Goal: Book appointment/travel/reservation

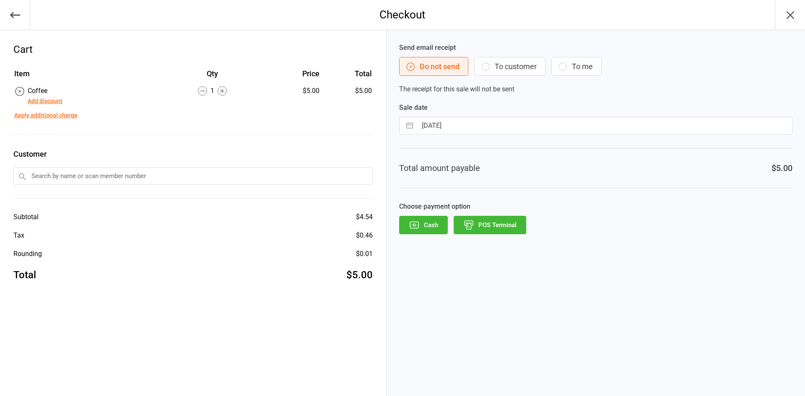
click at [489, 222] on button "POS Terminal" at bounding box center [490, 225] width 73 height 18
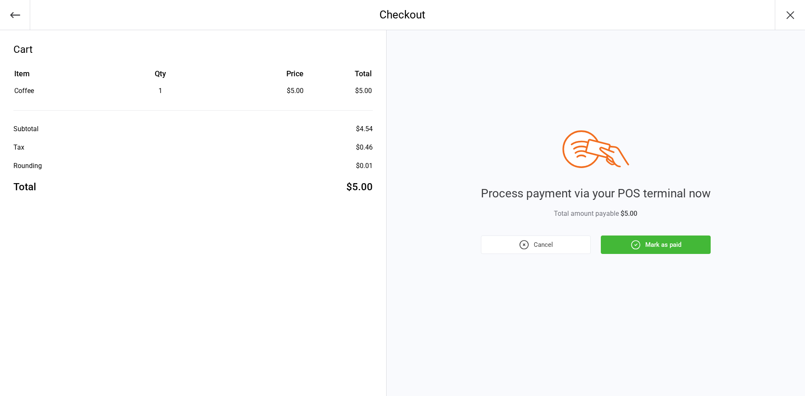
click at [641, 245] on button "Mark as paid" at bounding box center [656, 245] width 110 height 18
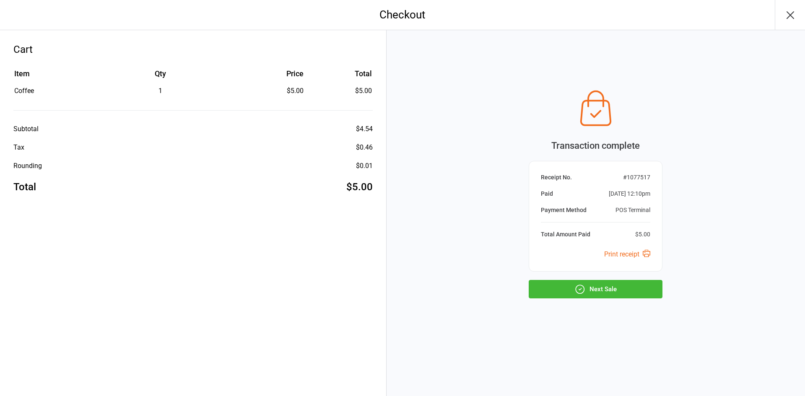
click at [627, 283] on button "Next Sale" at bounding box center [596, 289] width 134 height 18
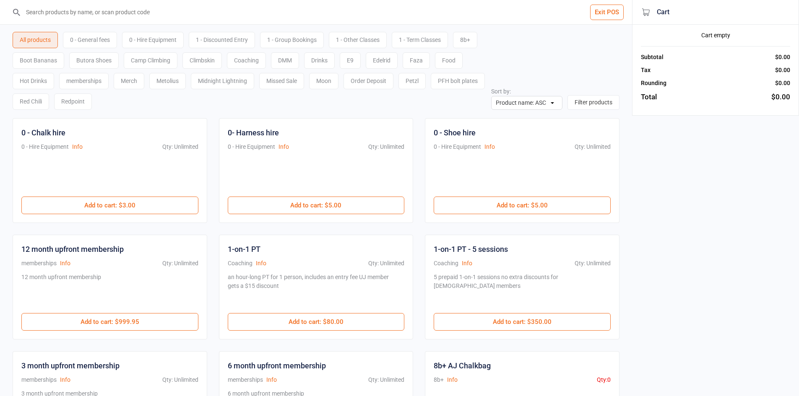
click at [184, 5] on input "search" at bounding box center [321, 12] width 598 height 24
click at [154, 6] on input "search" at bounding box center [321, 12] width 598 height 24
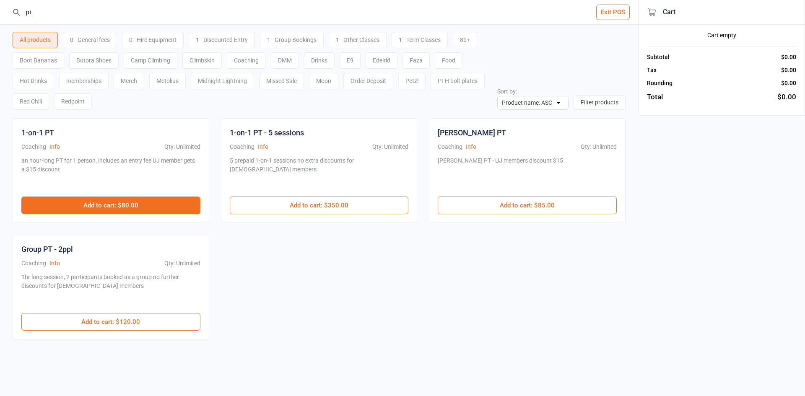
type input "pt"
click at [116, 204] on button "Add to cart : $80.00" at bounding box center [110, 206] width 179 height 18
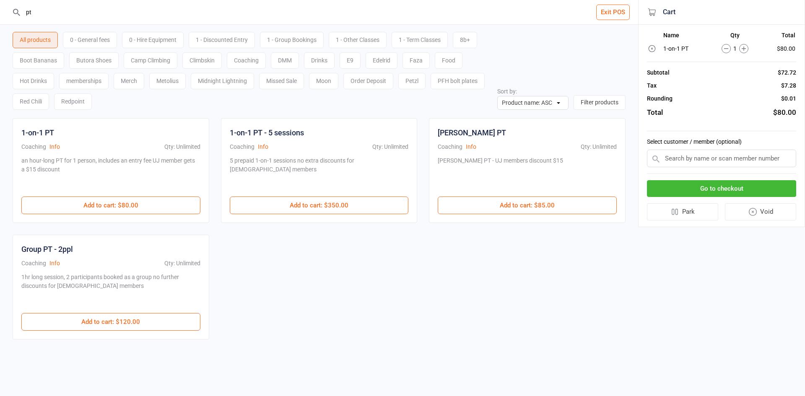
click at [721, 185] on button "Go to checkout" at bounding box center [721, 188] width 149 height 17
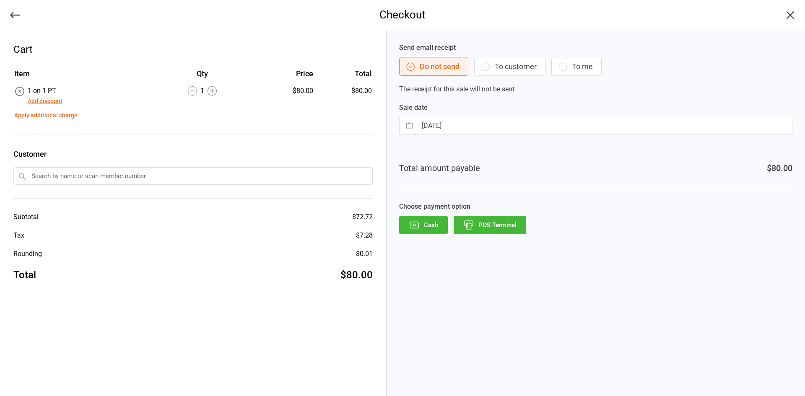
click at [41, 99] on button "Add discount" at bounding box center [45, 101] width 35 height 9
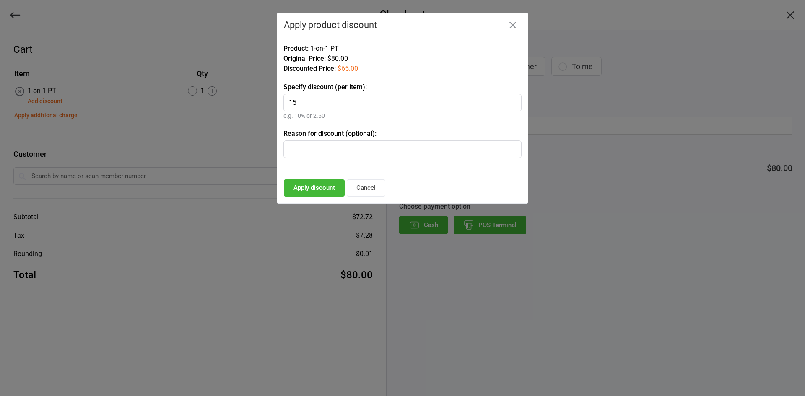
type input "15"
click at [322, 188] on button "Apply discount" at bounding box center [314, 187] width 61 height 17
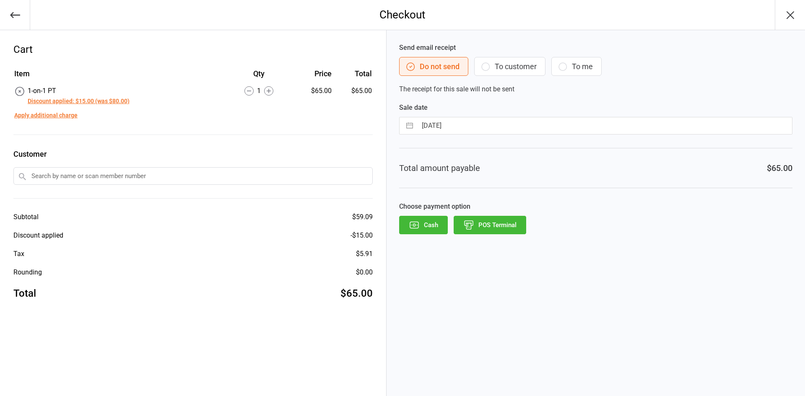
click at [496, 225] on button "POS Terminal" at bounding box center [490, 225] width 73 height 18
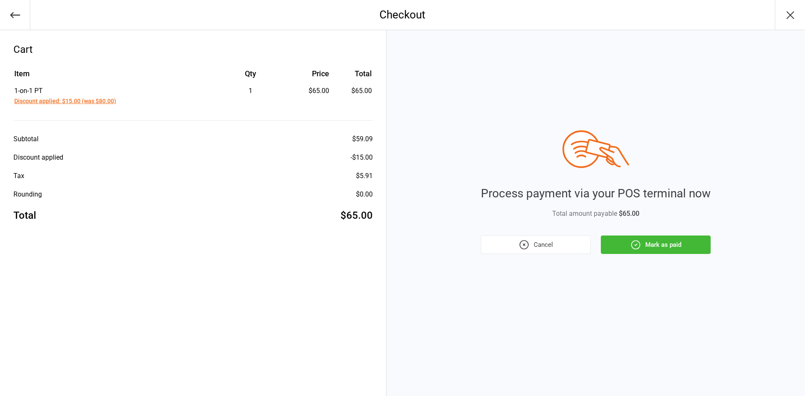
click at [653, 241] on button "Mark as paid" at bounding box center [656, 245] width 110 height 18
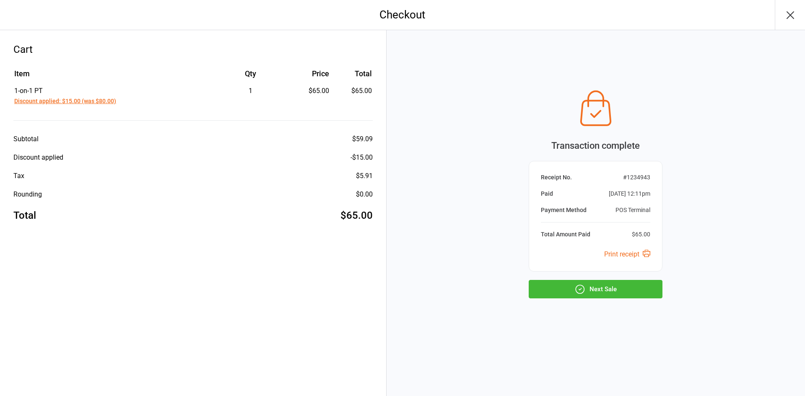
click at [637, 286] on button "Next Sale" at bounding box center [596, 289] width 134 height 18
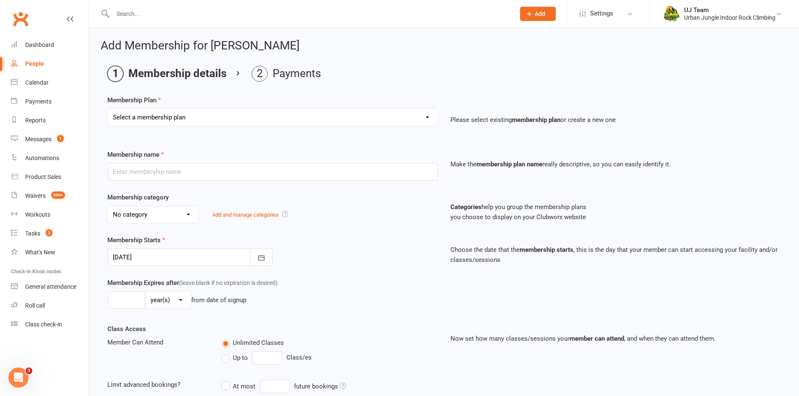
click at [30, 65] on div "People" at bounding box center [34, 63] width 19 height 7
select select "100"
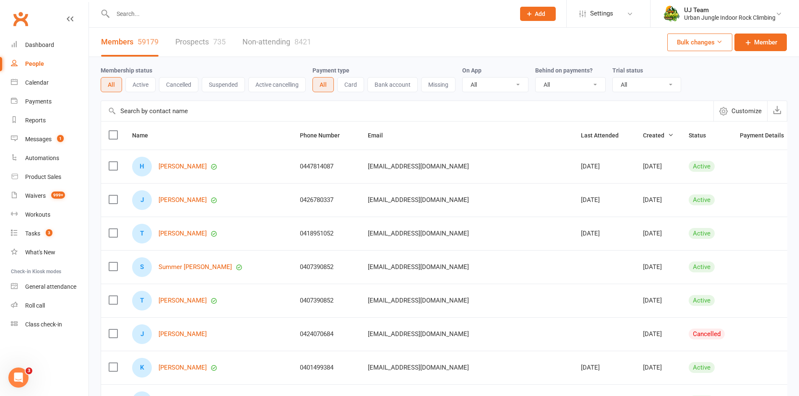
click at [145, 20] on div at bounding box center [305, 13] width 408 height 27
click at [145, 15] on input "text" at bounding box center [309, 14] width 399 height 12
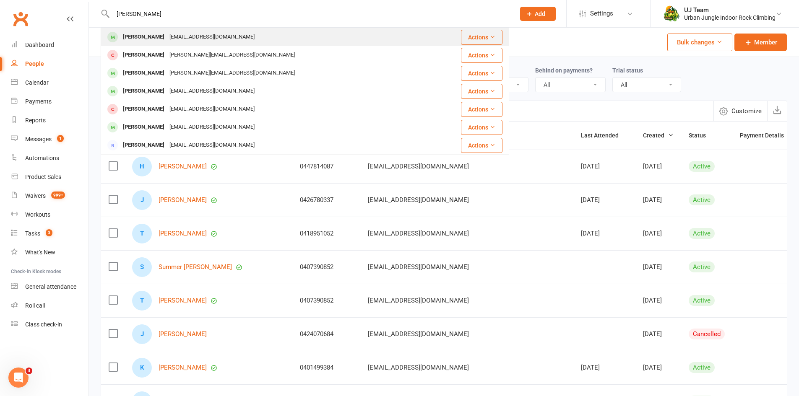
type input "jono white"
click at [178, 32] on div "[EMAIL_ADDRESS][DOMAIN_NAME]" at bounding box center [212, 37] width 90 height 12
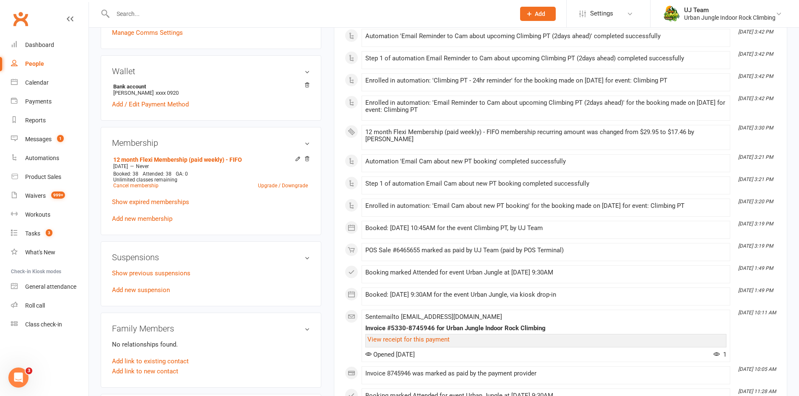
scroll to position [293, 0]
click at [142, 219] on link "Add new membership" at bounding box center [142, 220] width 60 height 8
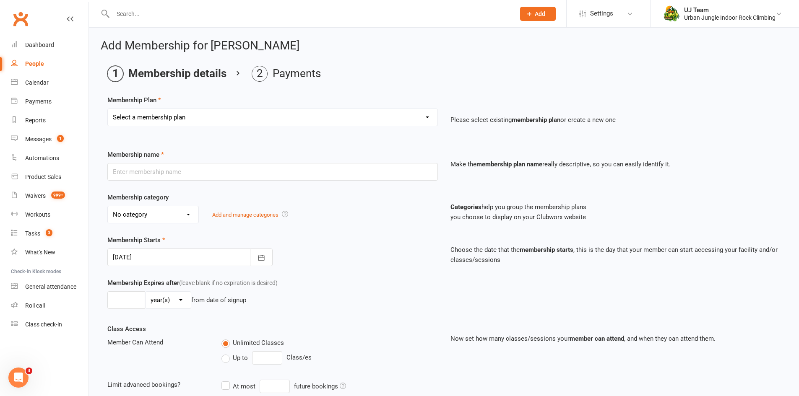
click at [198, 119] on select "Select a membership plan Create new Membership Plan 10 visit Pass 10 visit Pass…" at bounding box center [272, 117] width 329 height 17
select select "7"
click at [108, 109] on select "Select a membership plan Create new Membership Plan 10 visit Pass 10 visit Pass…" at bounding box center [272, 117] width 329 height 17
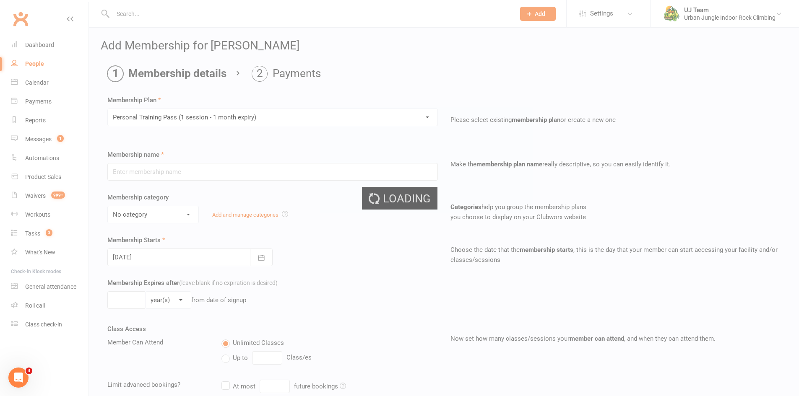
type input "Personal Training Pass (1 session - 1 month expiry)"
select select "3"
type input "1"
select select "2"
type input "1"
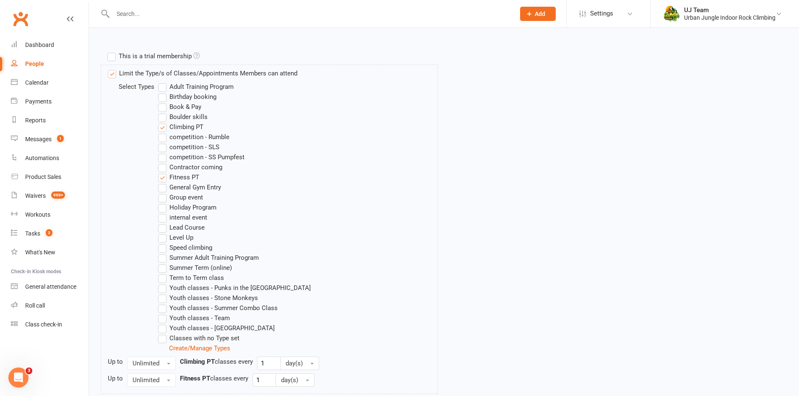
scroll to position [479, 0]
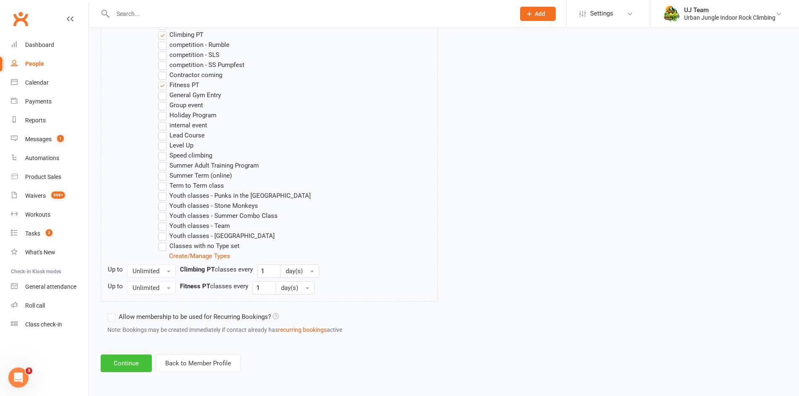
click at [132, 363] on button "Continue" at bounding box center [126, 364] width 51 height 18
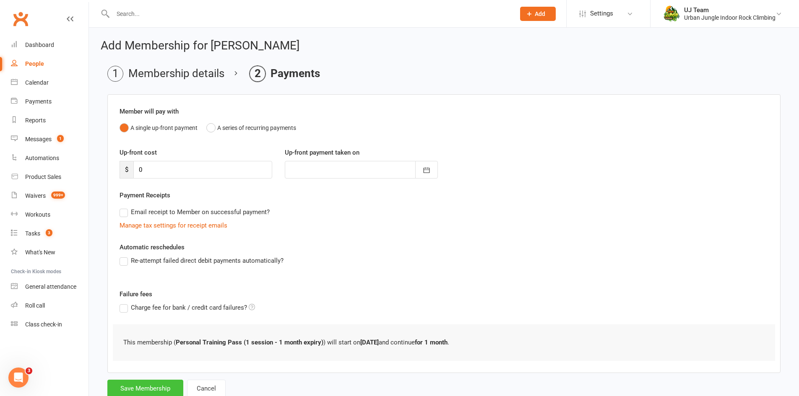
click at [150, 387] on button "Save Membership" at bounding box center [145, 389] width 76 height 18
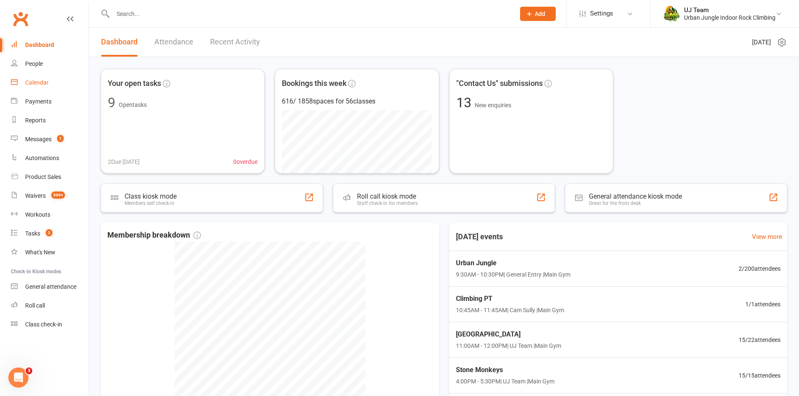
click at [44, 78] on link "Calendar" at bounding box center [50, 82] width 78 height 19
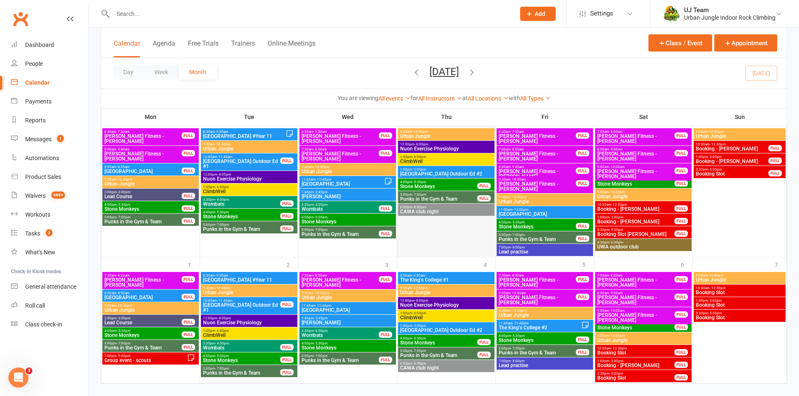
scroll to position [629, 0]
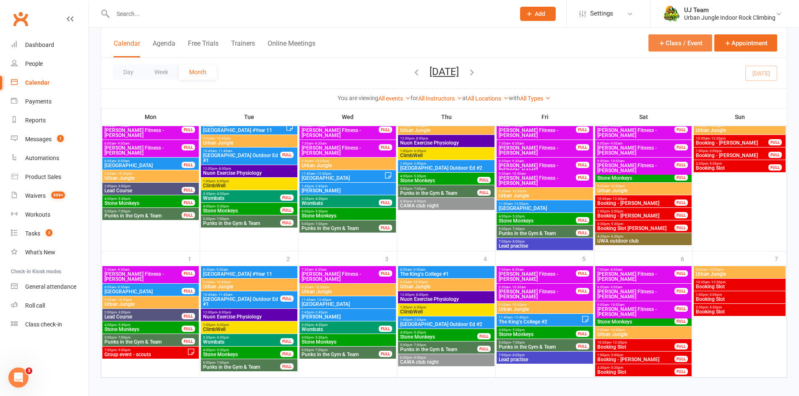
click at [687, 45] on button "Class / Event" at bounding box center [680, 42] width 64 height 17
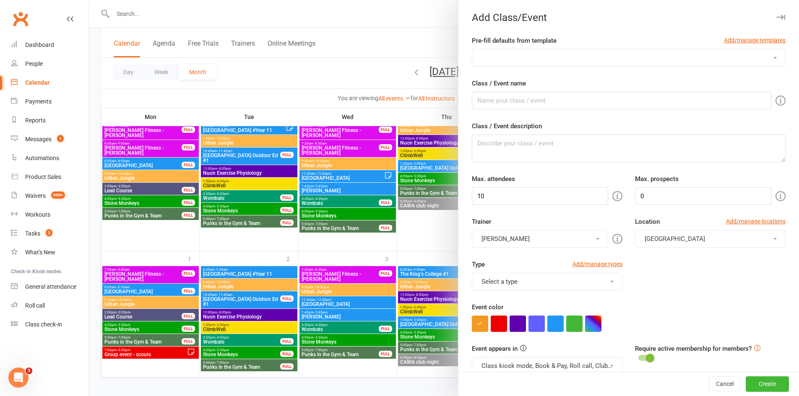
click at [520, 56] on select "AACWA [PERSON_NAME] PT Birthday booking Cam's Climbing PT Group booking Holiday…" at bounding box center [628, 57] width 313 height 17
select select "547"
click at [472, 49] on select "AACWA [PERSON_NAME] PT Birthday booking Cam's Climbing PT Group booking Holiday…" at bounding box center [628, 57] width 313 height 17
type input "Climbing PT"
type input "1"
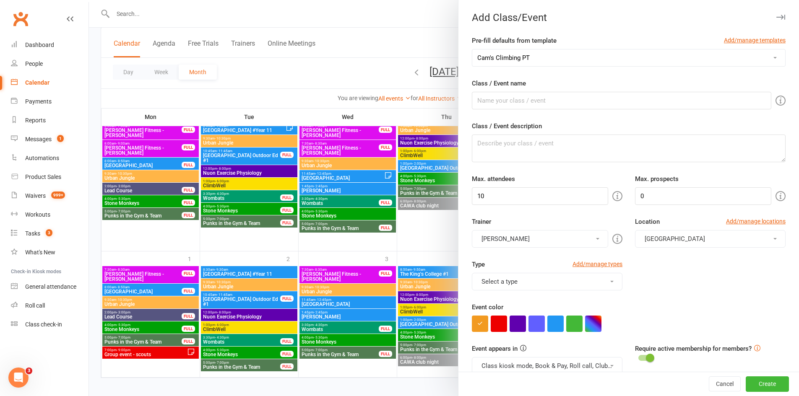
type input "2"
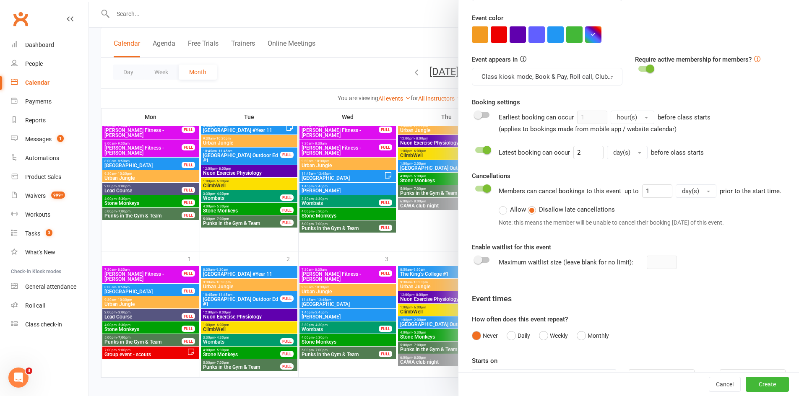
scroll to position [327, 0]
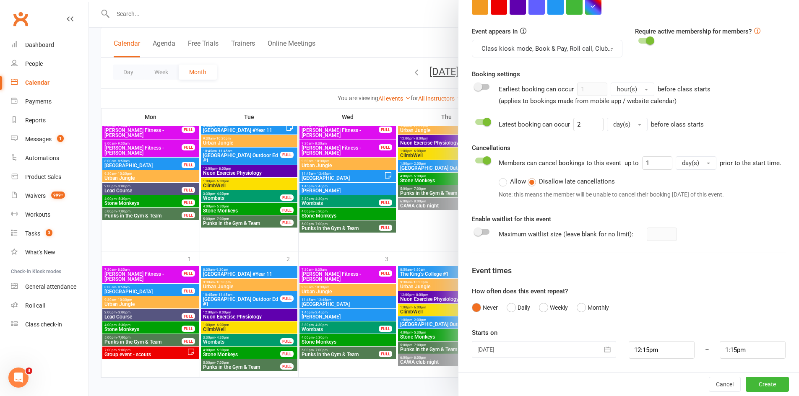
click at [552, 349] on div at bounding box center [544, 349] width 144 height 17
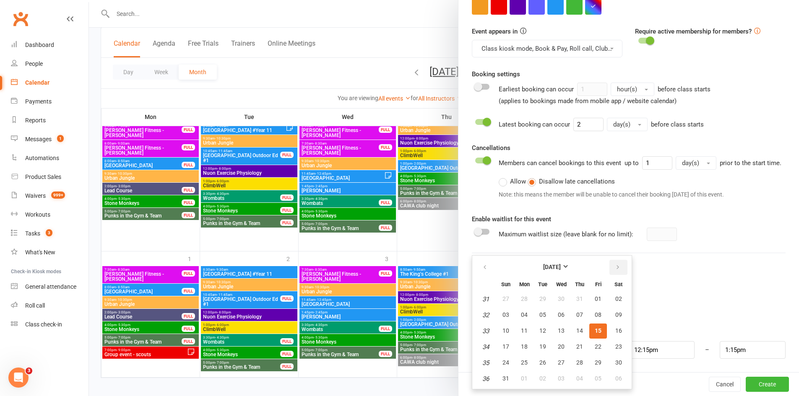
click at [609, 268] on button "button" at bounding box center [618, 267] width 18 height 15
click at [524, 301] on span "01" at bounding box center [524, 299] width 7 height 7
type input "[DATE]"
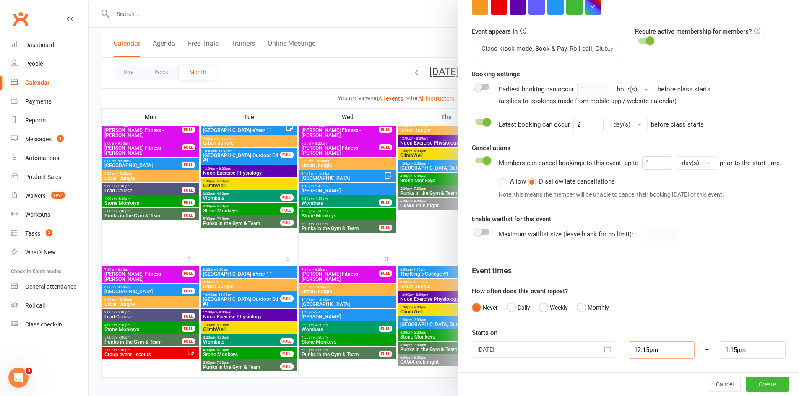
click at [656, 351] on input "12:15pm" at bounding box center [661, 350] width 66 height 18
type input "1:30pm"
click at [641, 318] on li "1:30pm" at bounding box center [649, 318] width 40 height 13
click at [740, 349] on input "1:15pm" at bounding box center [752, 350] width 66 height 18
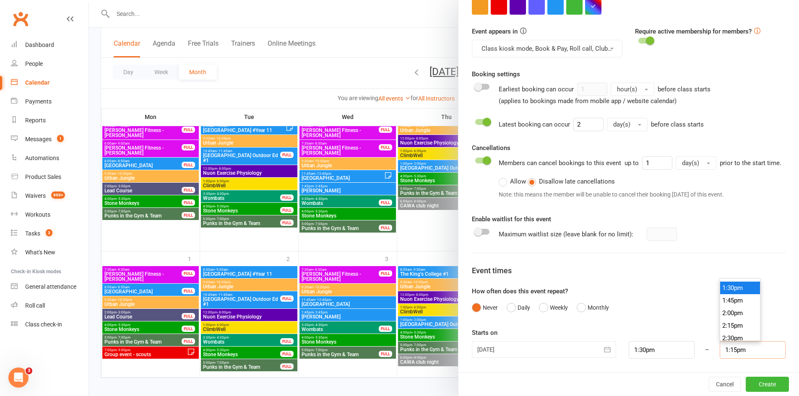
scroll to position [696, 0]
type input "2:30pm"
click at [727, 321] on li "2:30pm" at bounding box center [740, 318] width 40 height 13
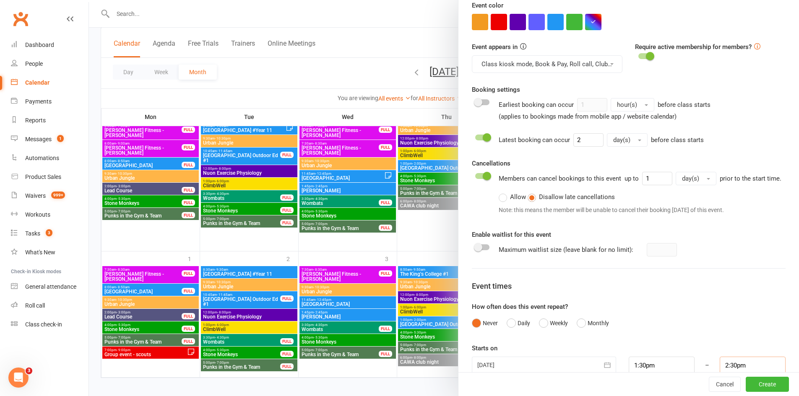
scroll to position [244, 0]
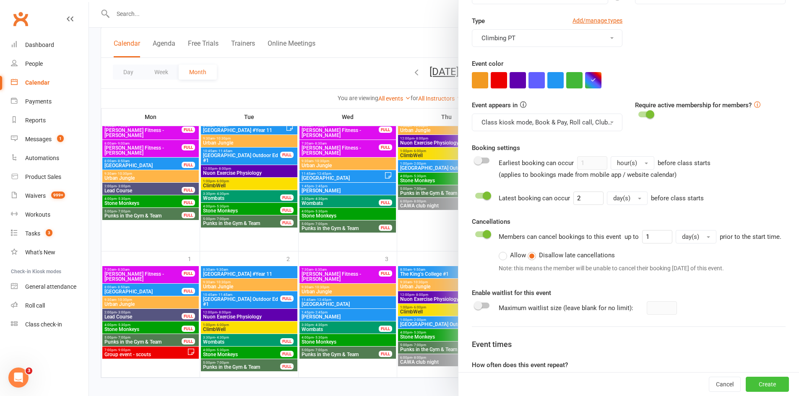
click at [747, 381] on button "Create" at bounding box center [766, 384] width 43 height 15
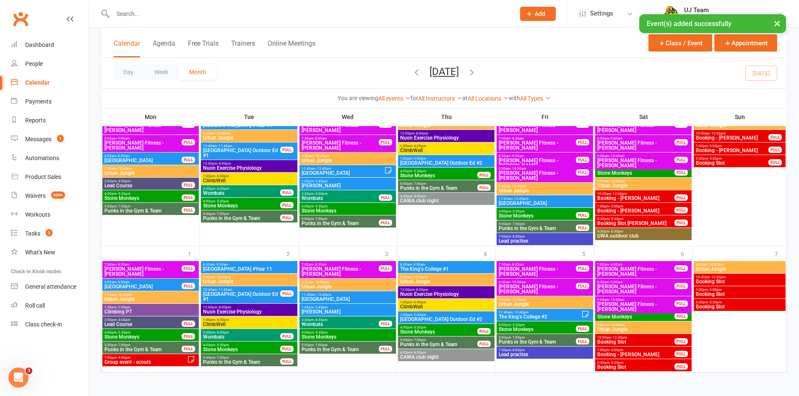
scroll to position [635, 0]
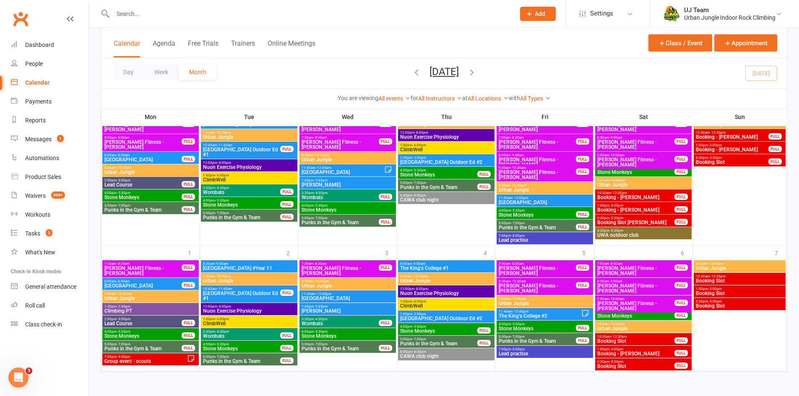
click at [153, 309] on span "Climbing PT" at bounding box center [150, 311] width 93 height 5
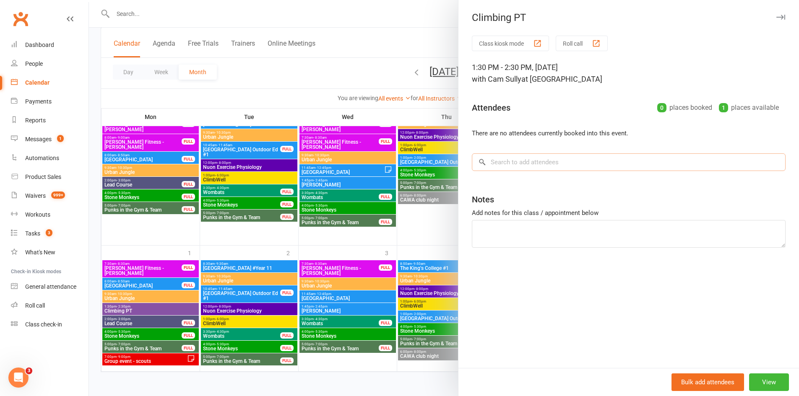
click at [528, 161] on input "search" at bounding box center [629, 162] width 314 height 18
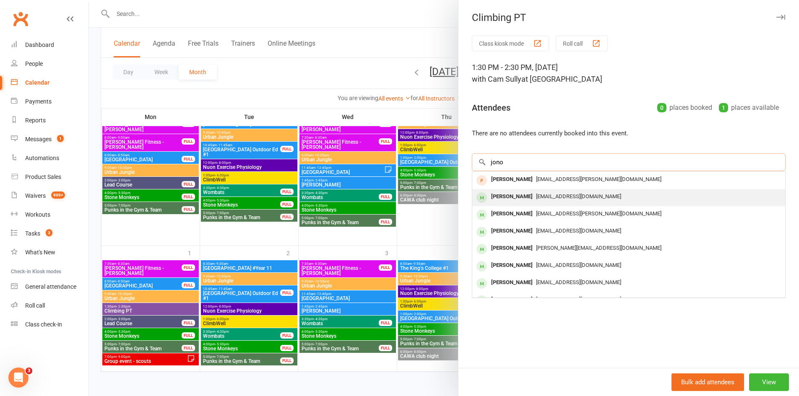
type input "jono"
click at [536, 194] on span "[EMAIL_ADDRESS][DOMAIN_NAME]" at bounding box center [578, 196] width 85 height 6
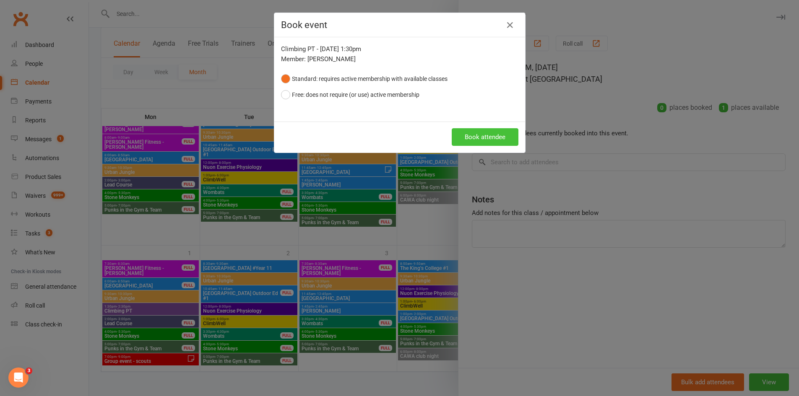
click at [469, 133] on button "Book attendee" at bounding box center [484, 137] width 67 height 18
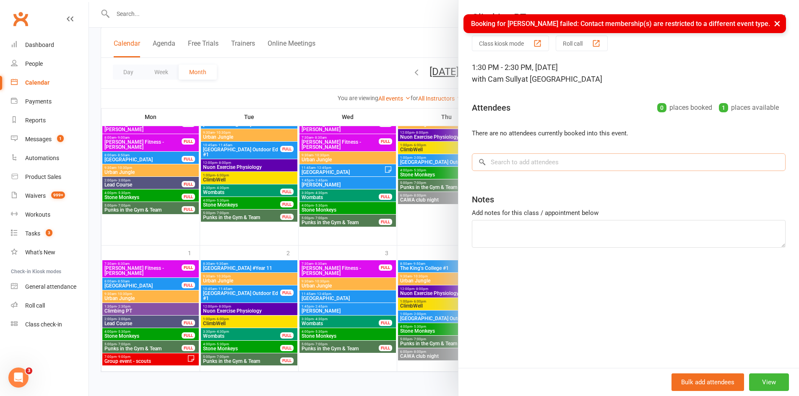
click at [509, 161] on input "search" at bounding box center [629, 162] width 314 height 18
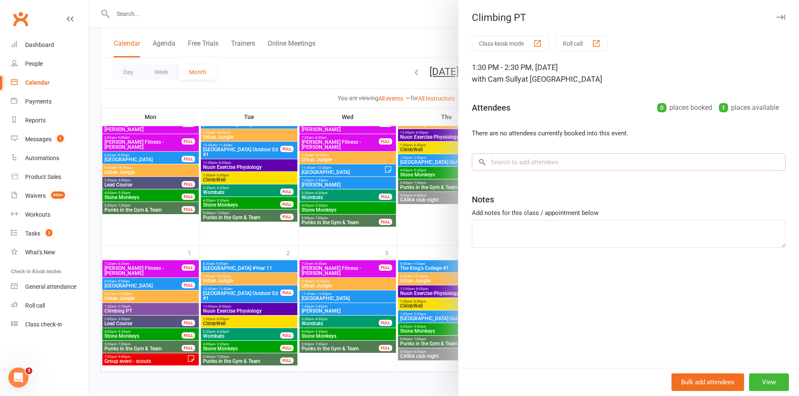
click at [529, 162] on input "search" at bounding box center [629, 162] width 314 height 18
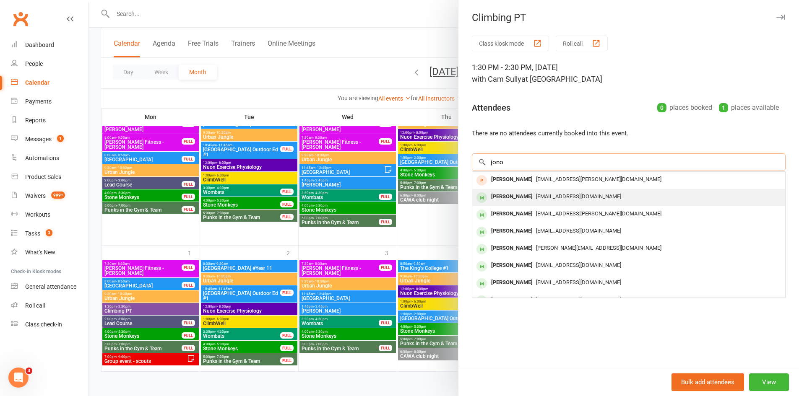
type input "jono"
click at [516, 196] on div "[PERSON_NAME]" at bounding box center [512, 197] width 48 height 12
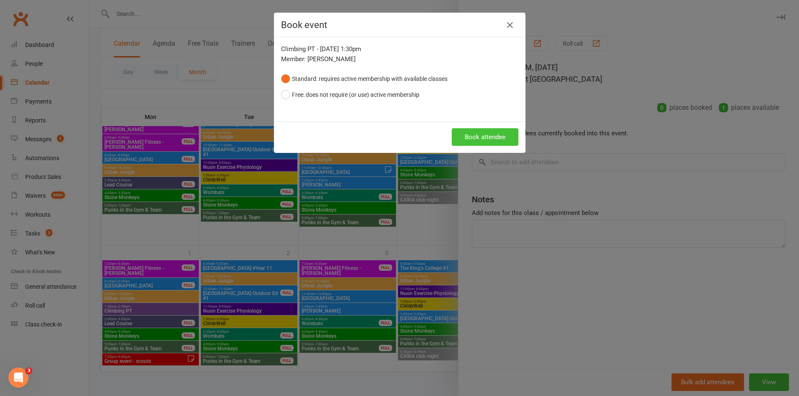
click at [477, 137] on button "Book attendee" at bounding box center [484, 137] width 67 height 18
